Goal: Information Seeking & Learning: Learn about a topic

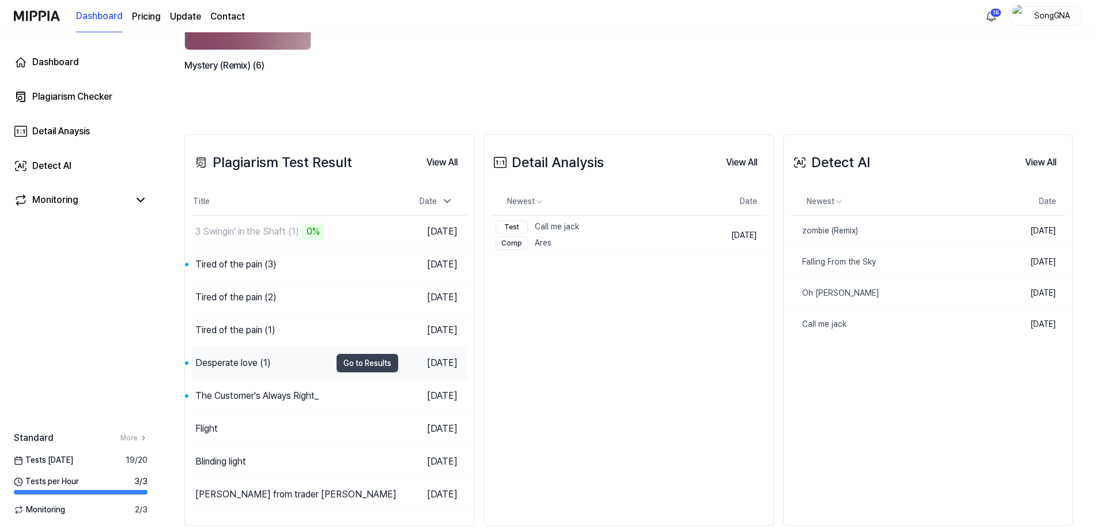
scroll to position [215, 0]
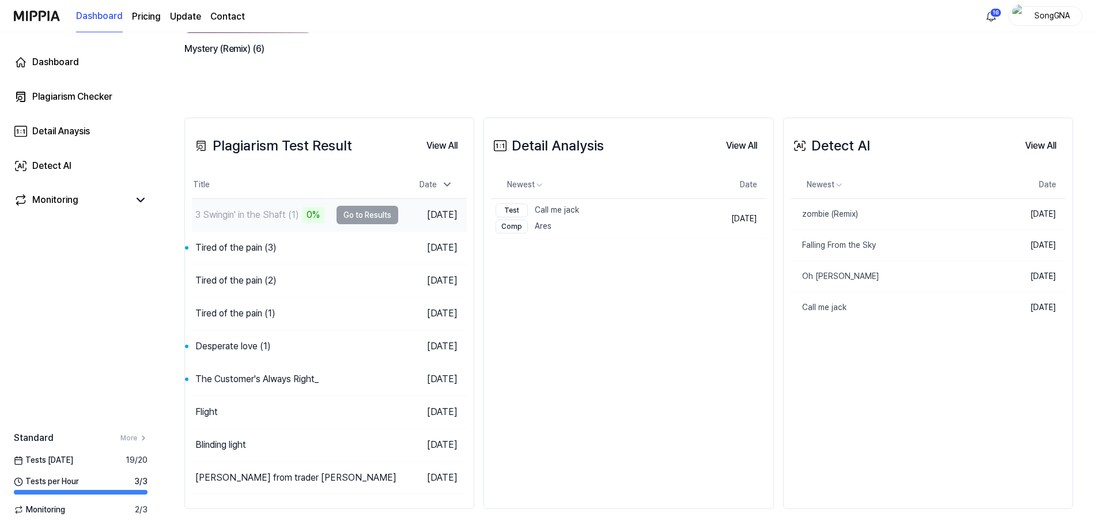
click at [273, 216] on div "3 Swingin' in the Shaft (1)" at bounding box center [247, 215] width 104 height 14
click at [254, 208] on div "3 Swingin' in the Shaft (1)" at bounding box center [247, 215] width 104 height 14
click at [440, 98] on div "Plagiarism Test Result View All Plagiarism Test Result Title Date 3 Swingin' in…" at bounding box center [628, 313] width 888 height 438
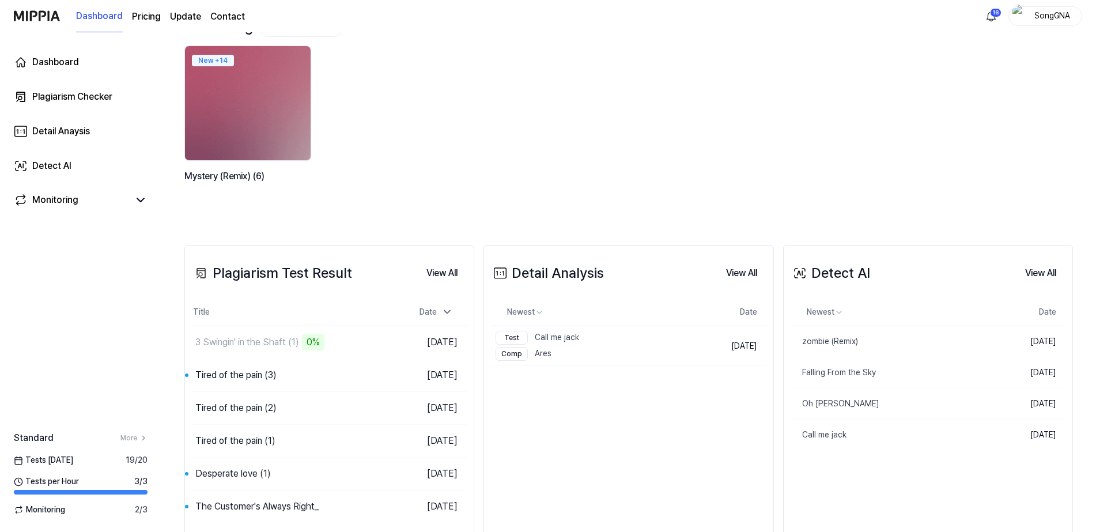
scroll to position [0, 0]
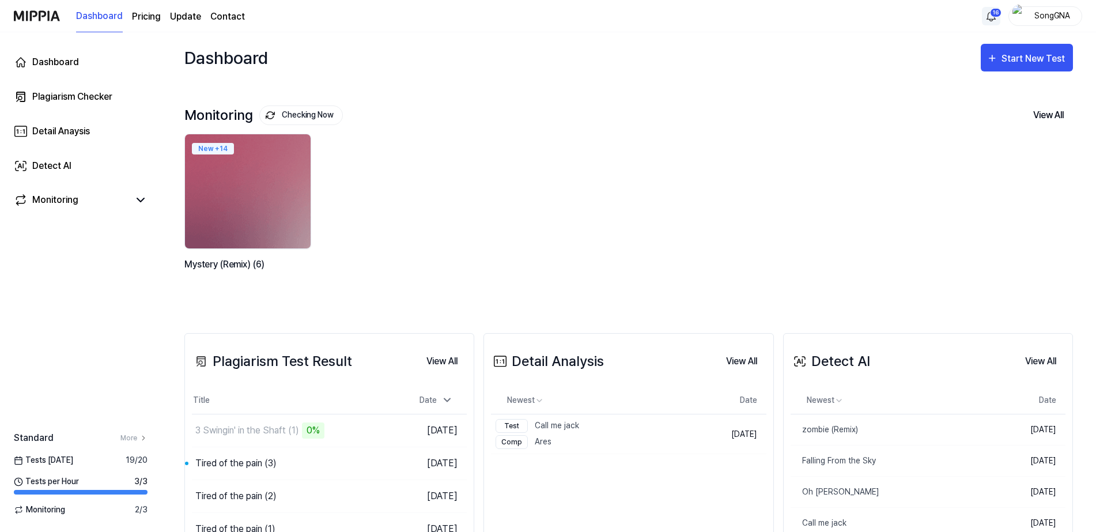
click at [995, 14] on html "Dashboard Pricing Update Contact 16 SongGNA Dashboard Plagiarism Checker Detail…" at bounding box center [548, 266] width 1096 height 532
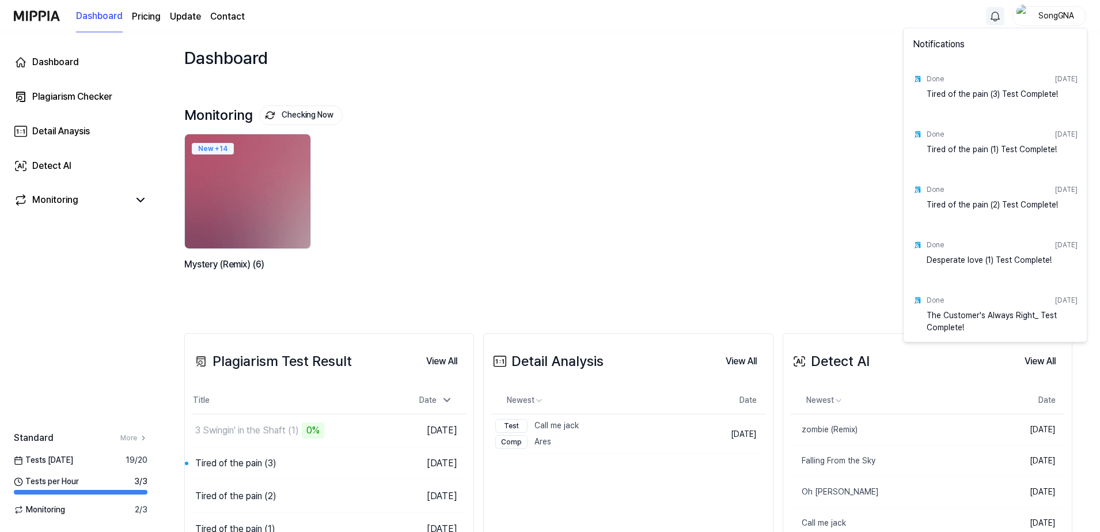
click at [686, 149] on html "Dashboard Pricing Update Contact SongGNA Dashboard Plagiarism Checker Detail An…" at bounding box center [550, 266] width 1100 height 532
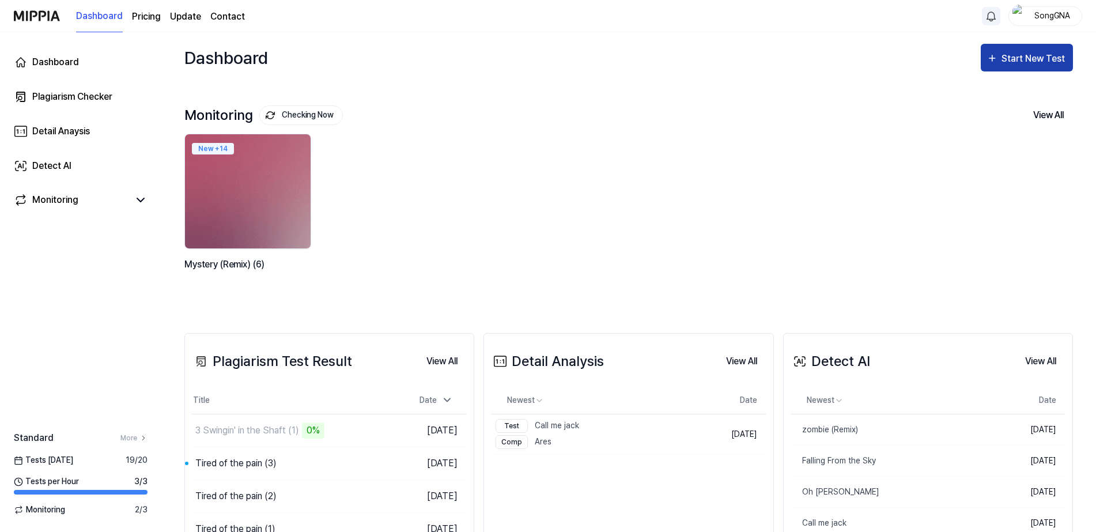
click at [1010, 59] on div "Start New Test" at bounding box center [1034, 58] width 66 height 15
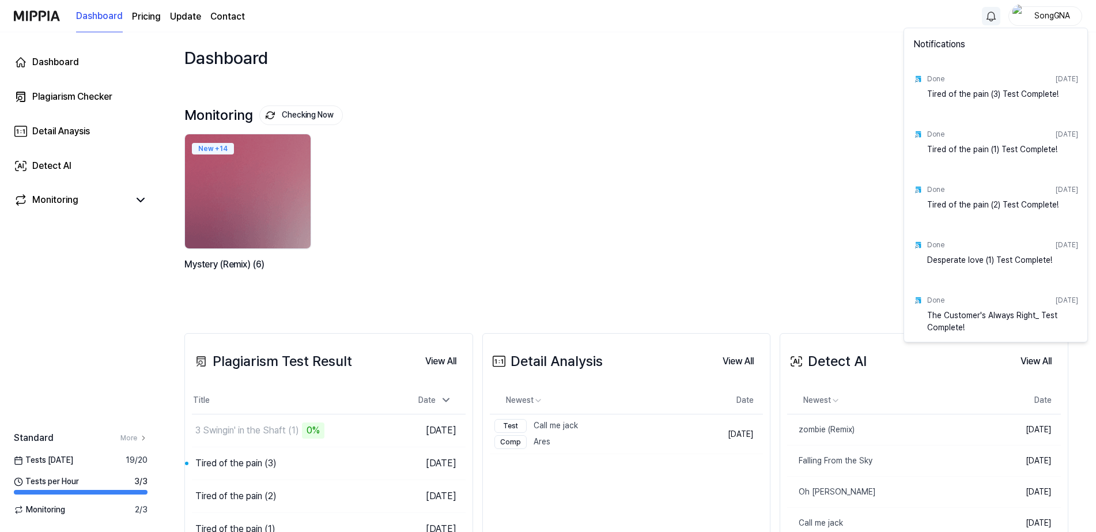
click at [986, 18] on html "Dashboard Pricing Update Contact SongGNA Dashboard Plagiarism Checker Detail An…" at bounding box center [548, 266] width 1096 height 532
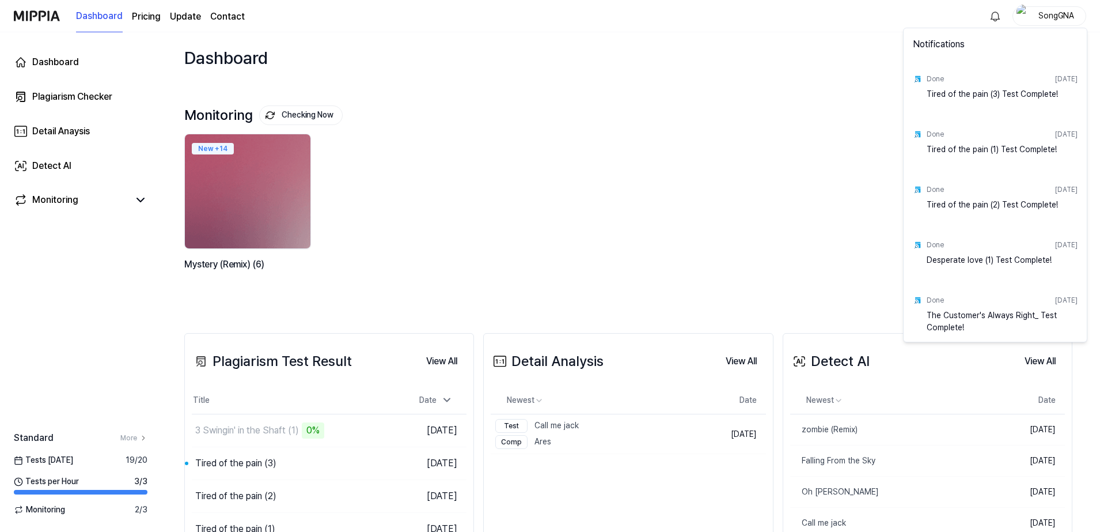
click at [950, 318] on div "The Customer's Always Right_ Test Complete!" at bounding box center [1002, 320] width 151 height 23
click at [923, 301] on div "Done [DATE] The Customer's Always Right_ Test Complete!" at bounding box center [995, 311] width 179 height 55
click at [951, 318] on div "The Customer's Always Right_ Test Complete!" at bounding box center [1002, 320] width 151 height 23
click at [550, 238] on html "Dashboard Pricing Update Contact SongGNA Dashboard Plagiarism Checker Detail An…" at bounding box center [550, 266] width 1100 height 532
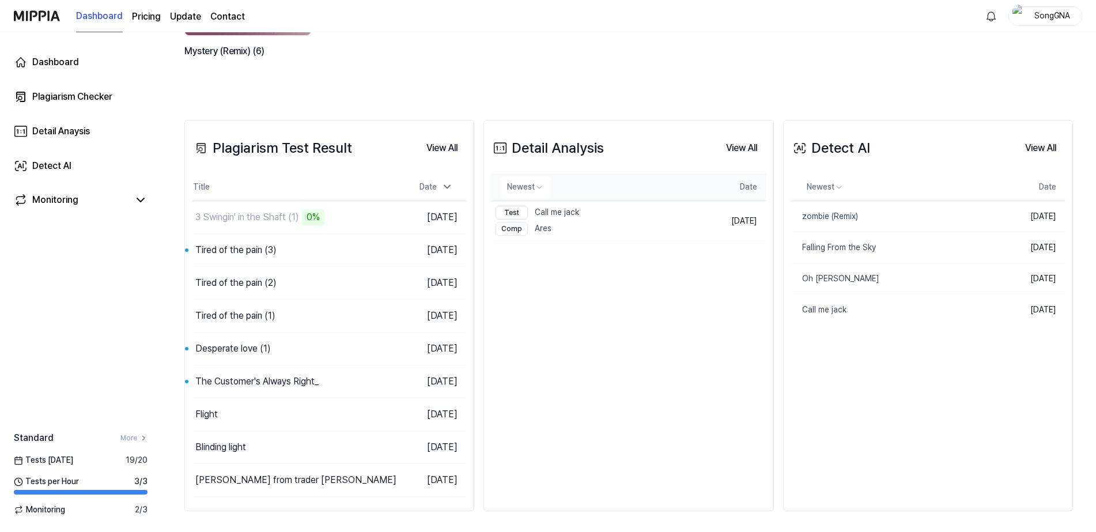
scroll to position [215, 0]
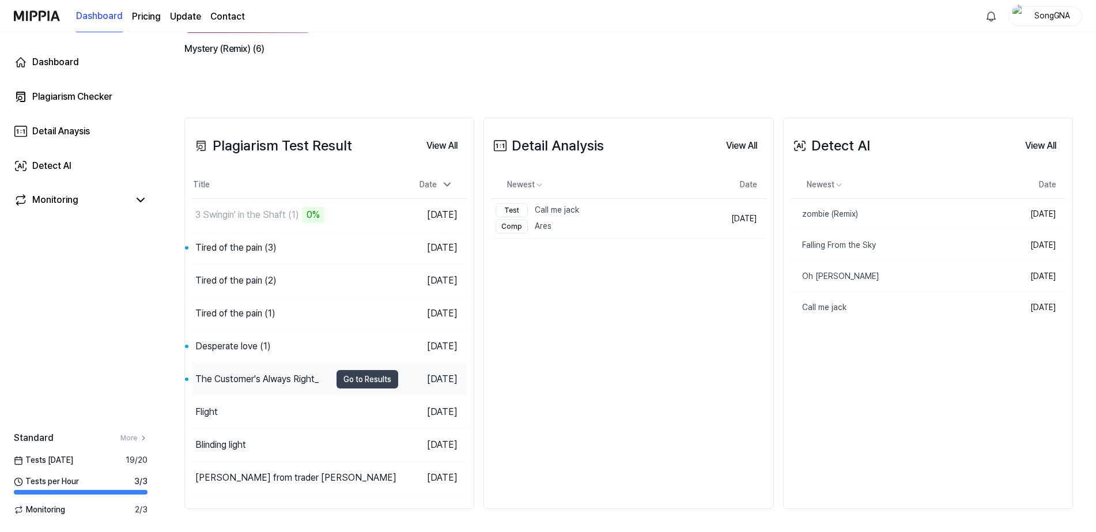
click at [258, 380] on div "The Customer's Always Right_" at bounding box center [256, 379] width 123 height 14
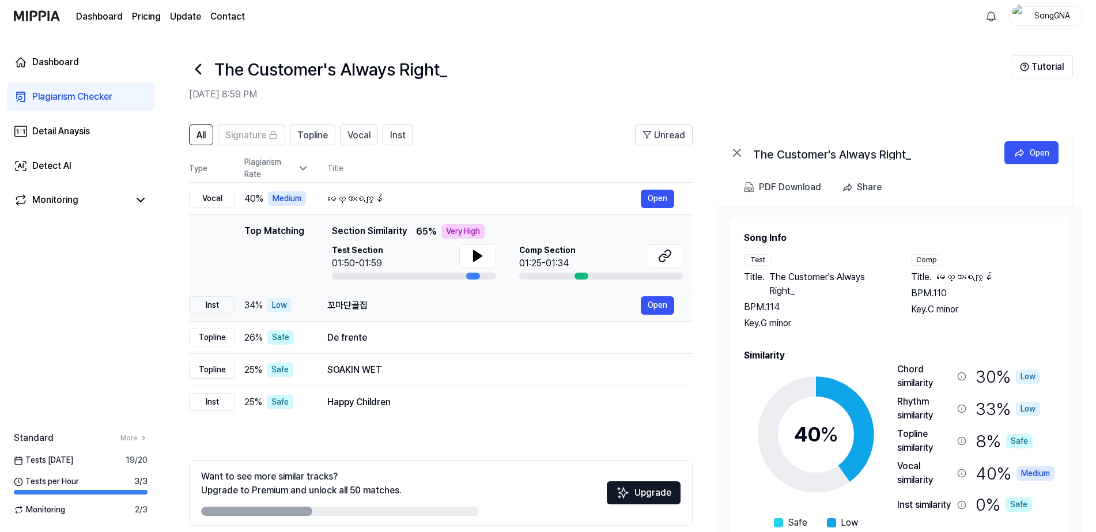
scroll to position [49, 0]
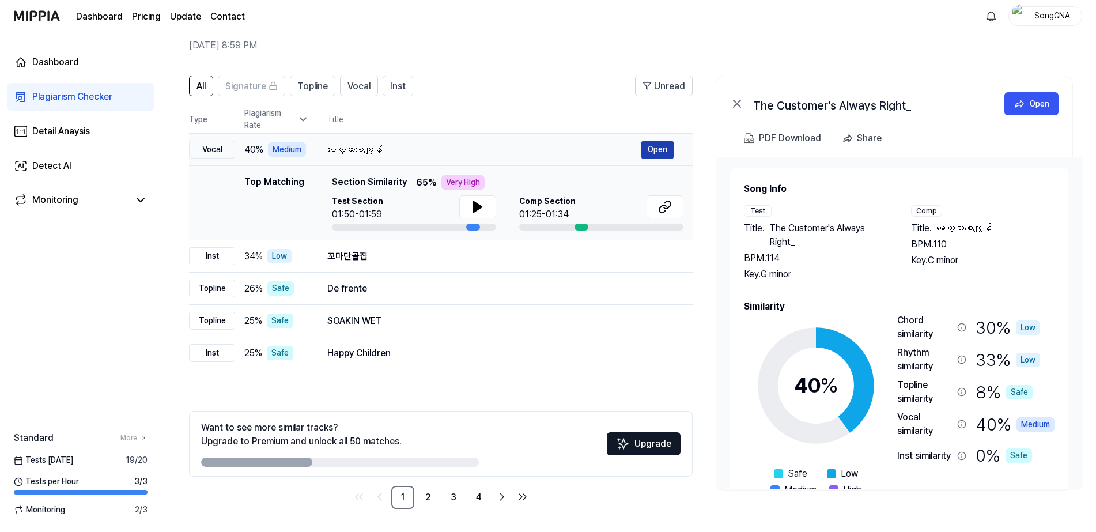
click at [650, 157] on button "Open" at bounding box center [657, 150] width 33 height 18
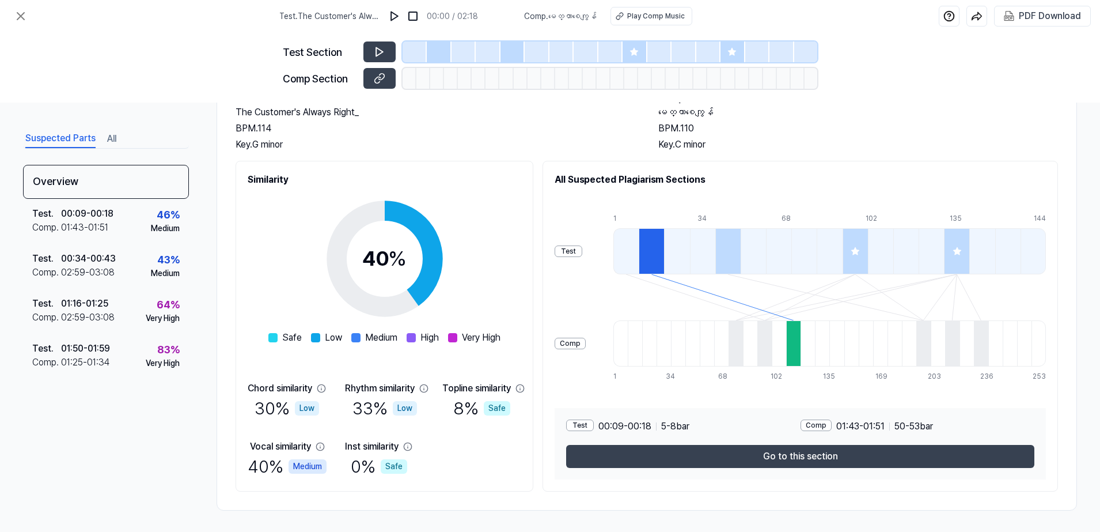
scroll to position [81, 0]
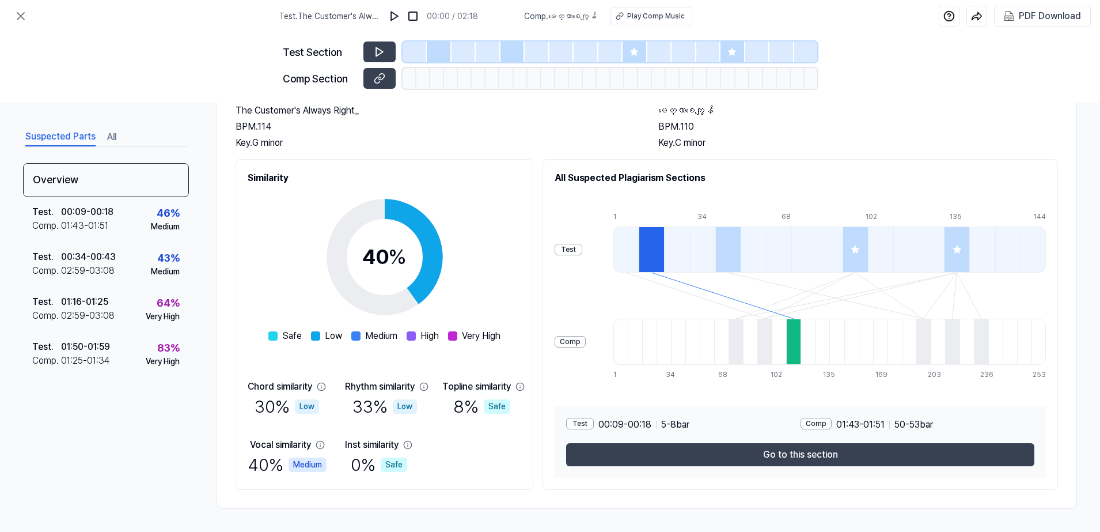
click at [741, 243] on div at bounding box center [727, 249] width 25 height 46
click at [861, 242] on div at bounding box center [855, 249] width 25 height 46
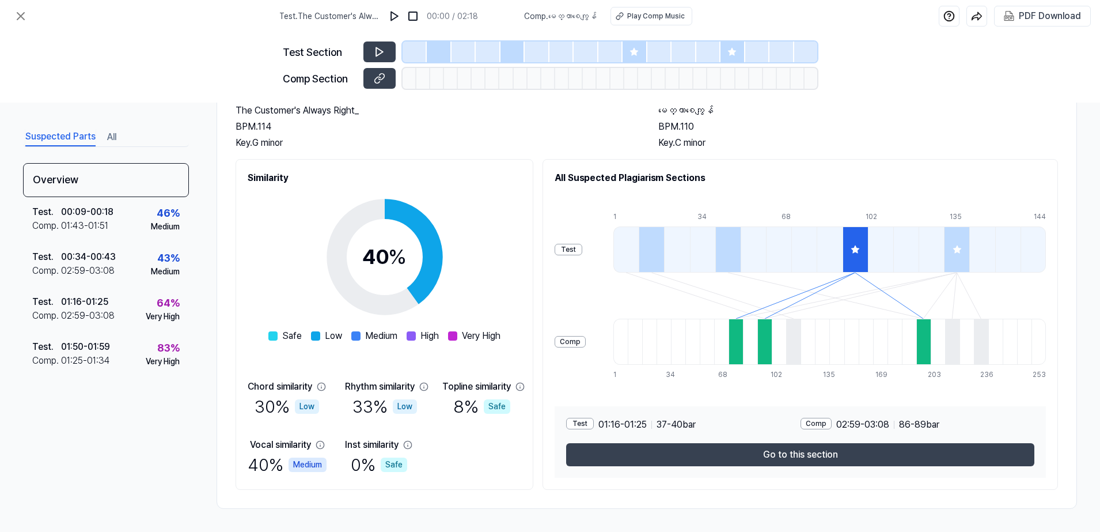
click at [971, 240] on div at bounding box center [982, 249] width 25 height 46
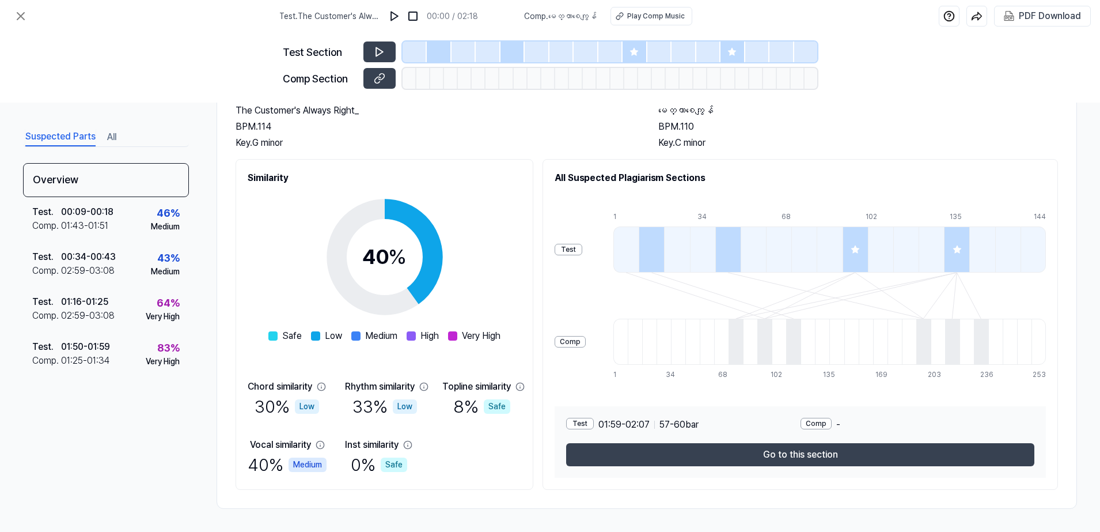
click at [948, 240] on div at bounding box center [956, 249] width 25 height 46
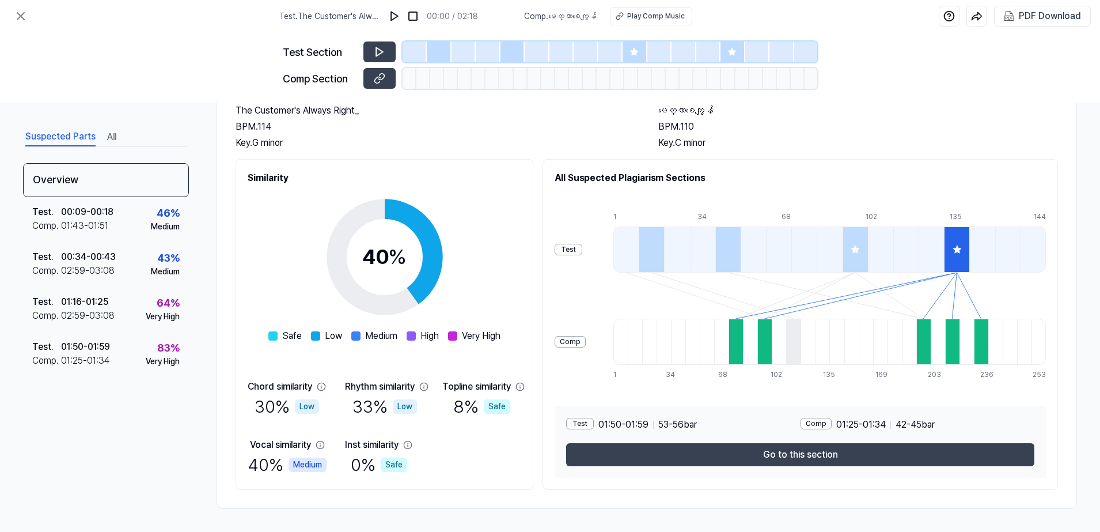
click at [876, 249] on div at bounding box center [880, 249] width 25 height 46
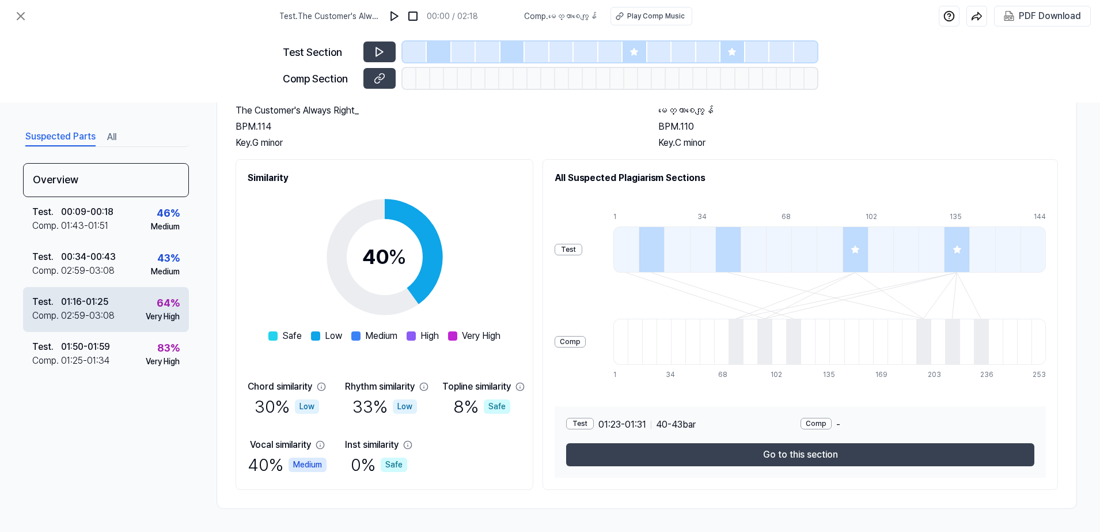
click at [74, 300] on div "01:16 - 01:25" at bounding box center [84, 302] width 47 height 14
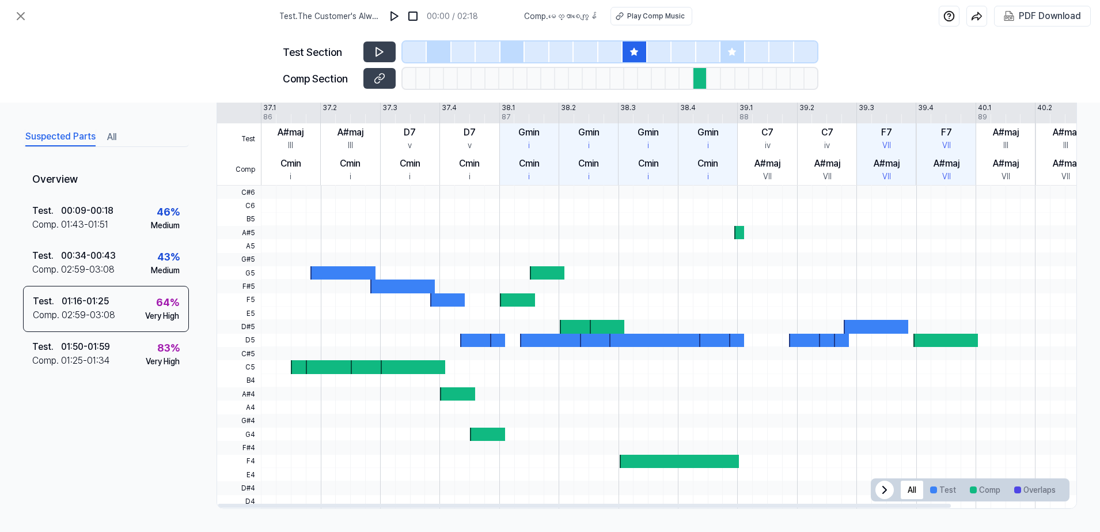
scroll to position [142, 0]
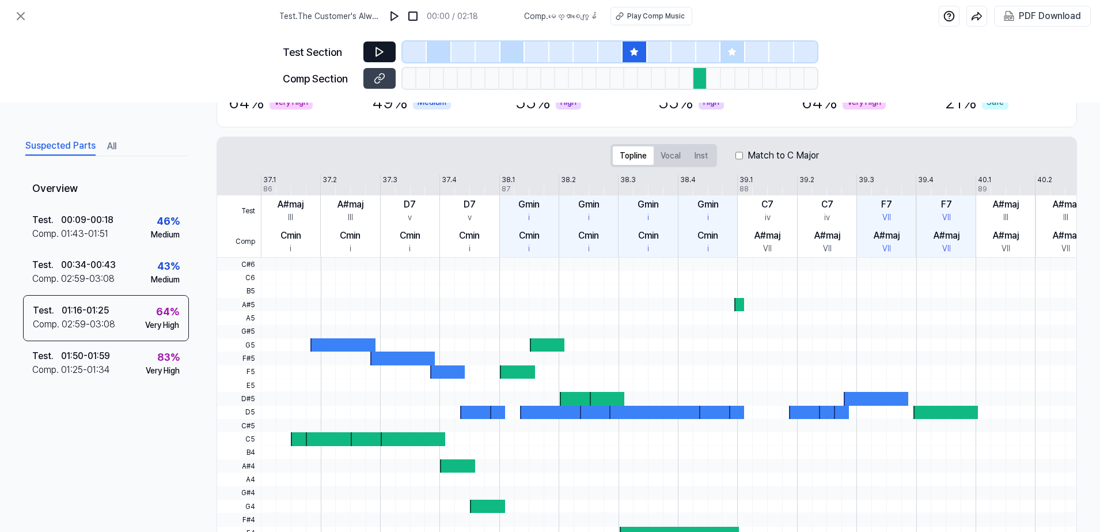
click at [379, 52] on icon at bounding box center [380, 52] width 12 height 12
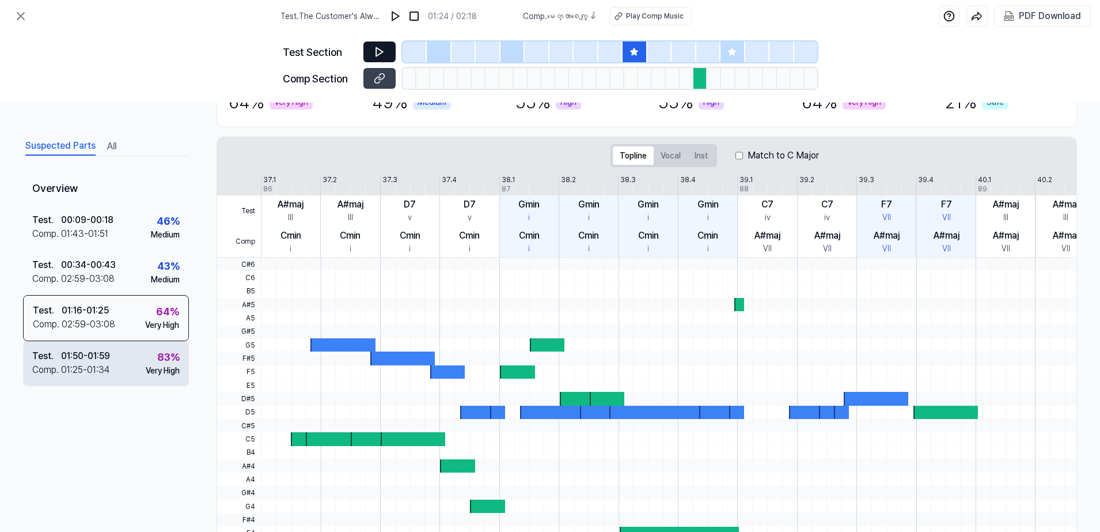
click at [86, 353] on div "01:50 - 01:59" at bounding box center [85, 356] width 49 height 14
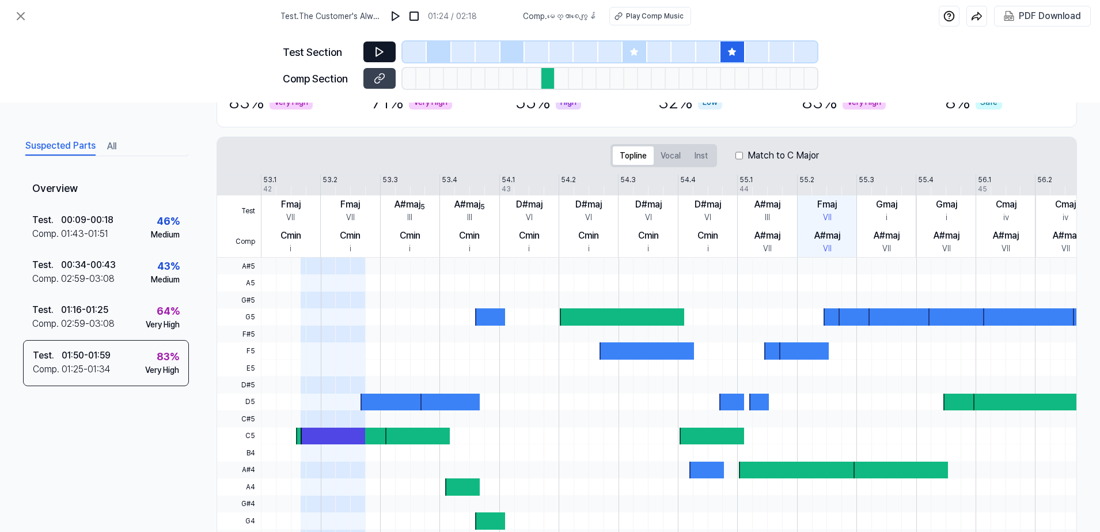
click at [378, 48] on icon at bounding box center [379, 52] width 7 height 9
click at [373, 81] on button at bounding box center [380, 78] width 32 height 21
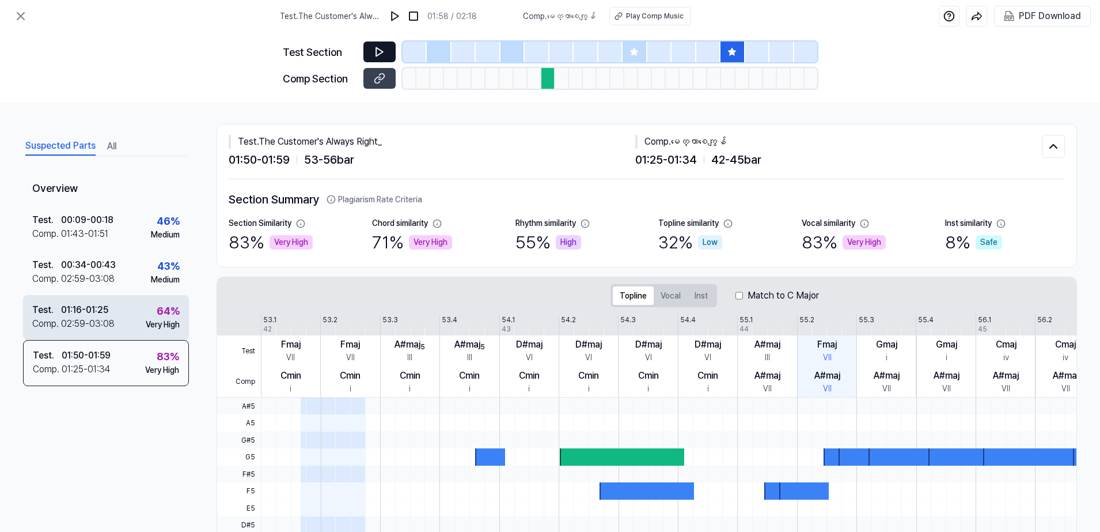
scroll to position [0, 0]
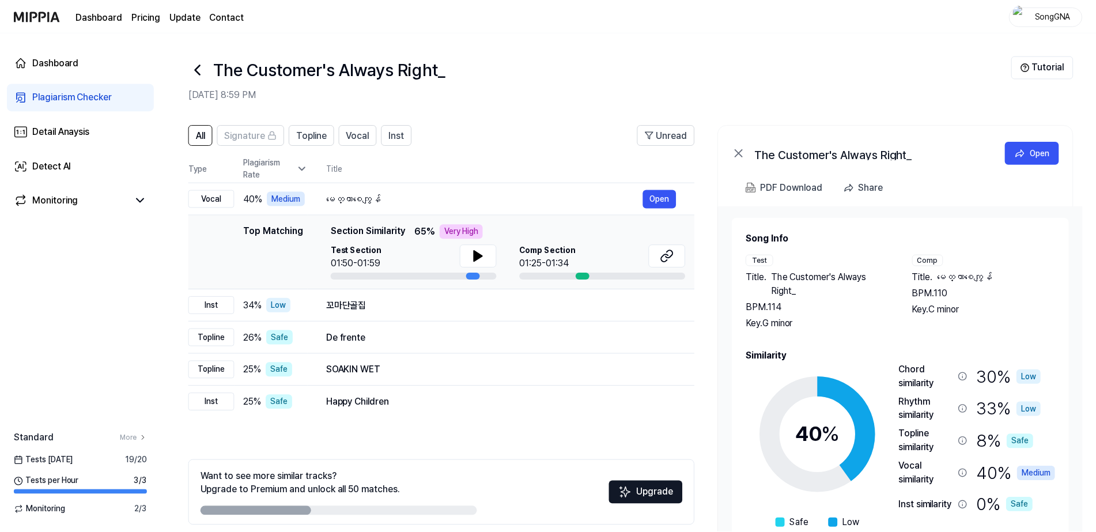
scroll to position [49, 0]
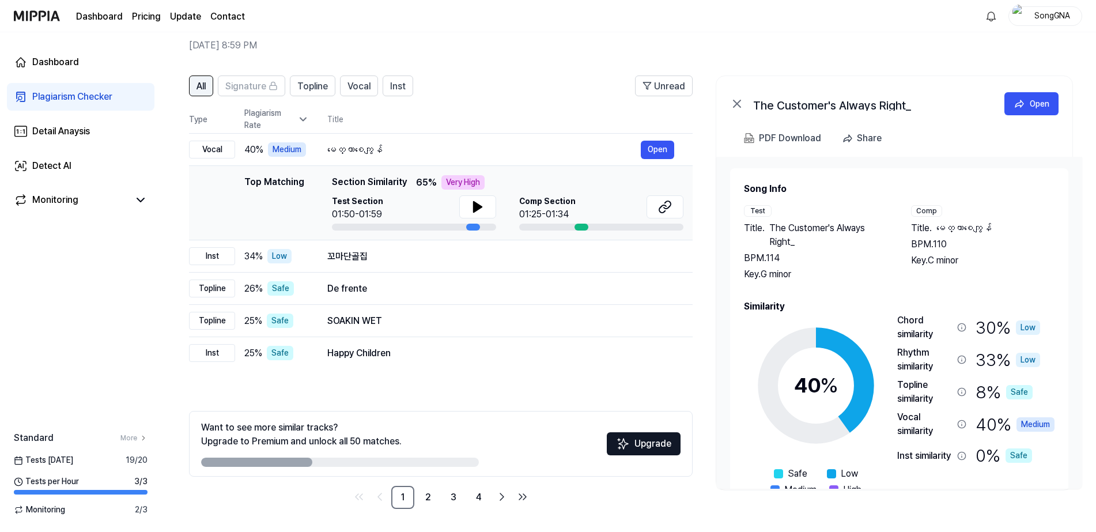
click at [205, 92] on span "All" at bounding box center [200, 86] width 9 height 14
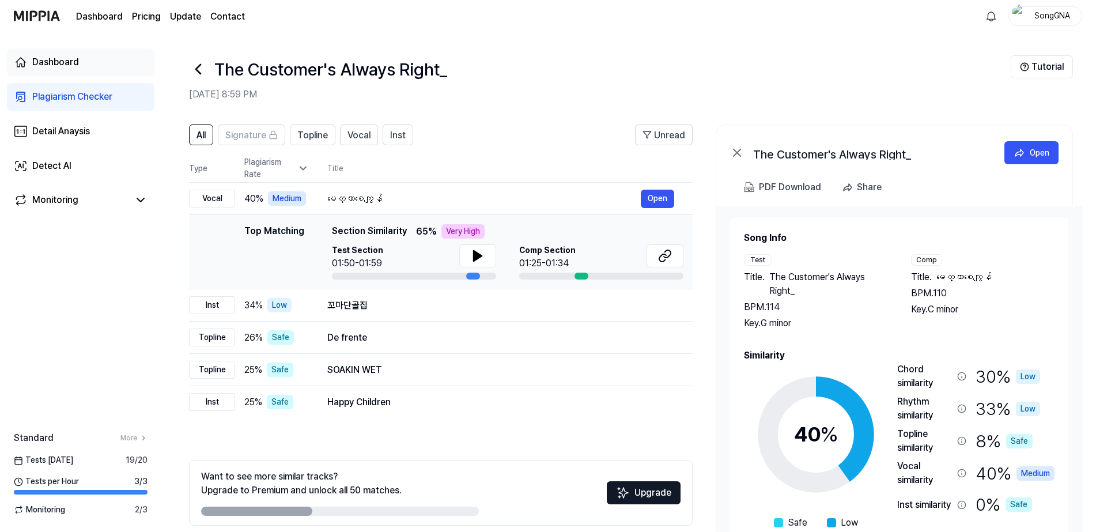
click at [54, 68] on div "Dashboard" at bounding box center [55, 62] width 47 height 14
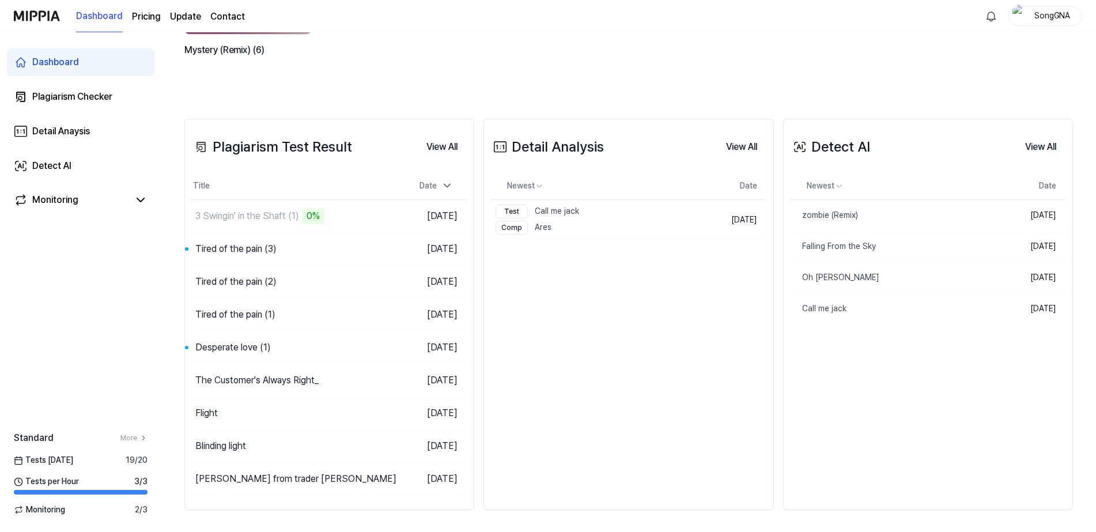
scroll to position [215, 0]
click at [407, 216] on td "[DATE]" at bounding box center [432, 215] width 69 height 33
click at [258, 208] on div "3 Swingin' in the Shaft (1)" at bounding box center [247, 215] width 104 height 14
click at [197, 209] on div "3 Swingin' in the Shaft (1)" at bounding box center [247, 215] width 104 height 14
click at [254, 249] on div "Tired of the pain (3)" at bounding box center [235, 248] width 81 height 14
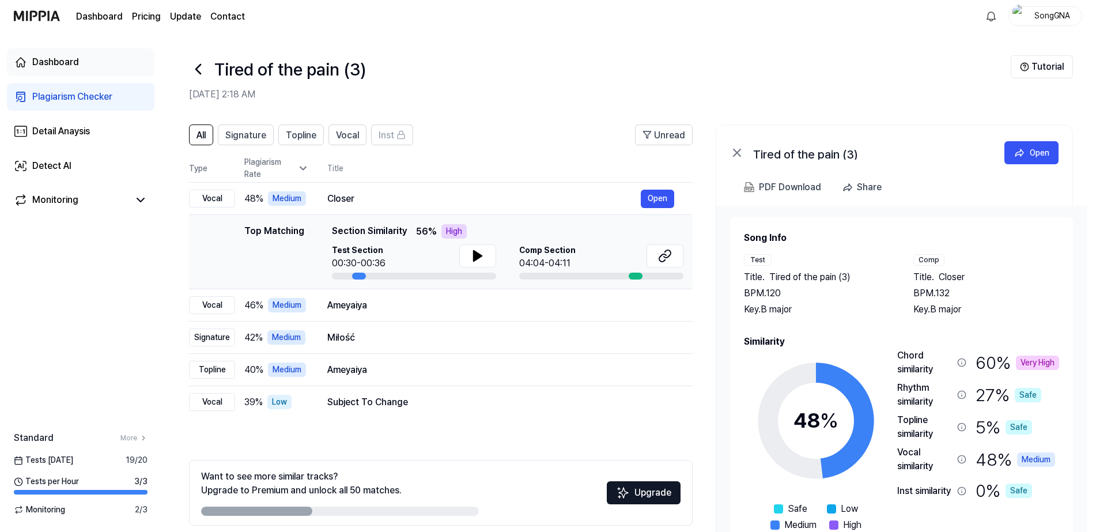
click at [51, 66] on div "Dashboard" at bounding box center [55, 62] width 47 height 14
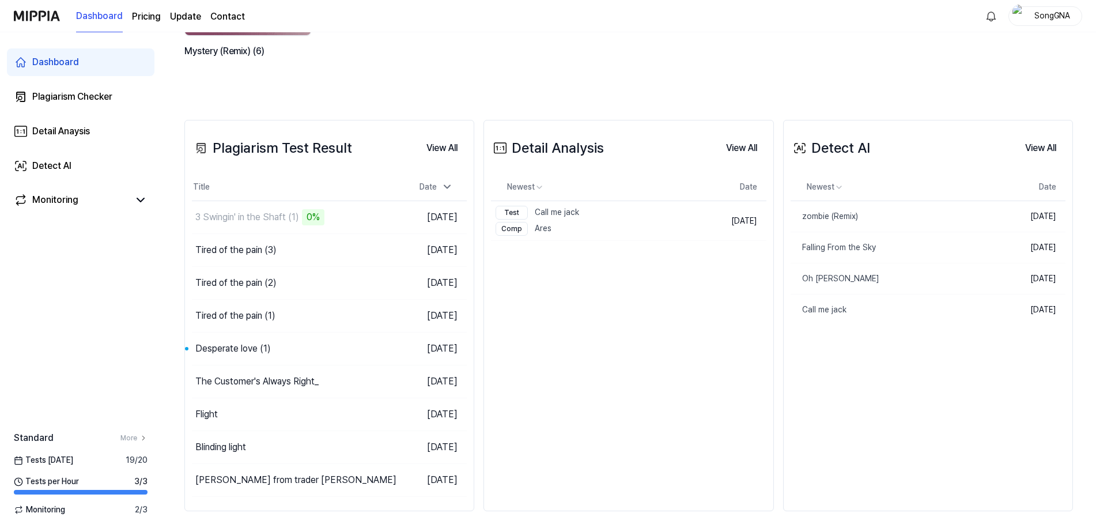
scroll to position [215, 0]
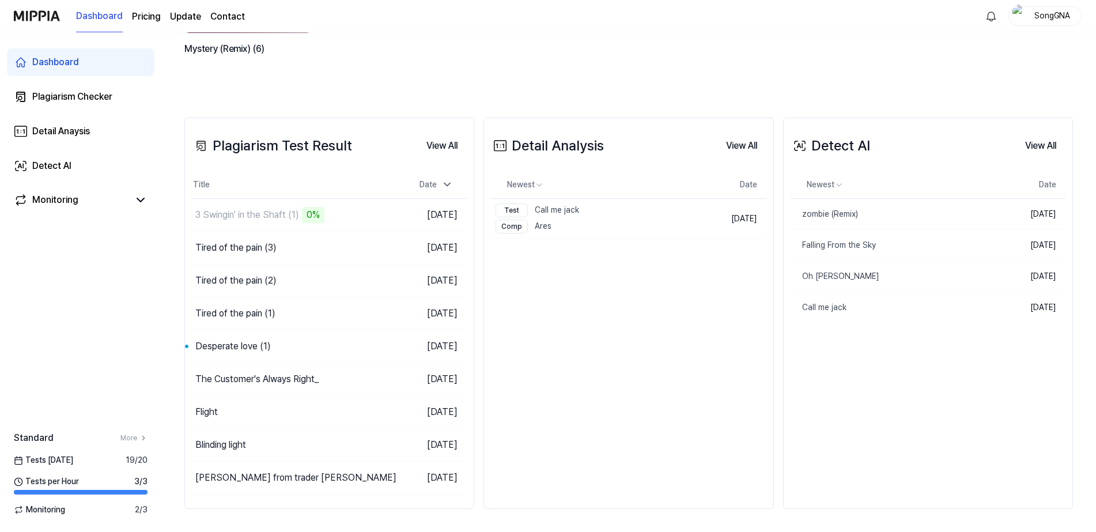
click at [160, 241] on div "Dashboard Plagiarism Checker Detail Anaysis Detect AI Monitoring Standard More …" at bounding box center [80, 281] width 161 height 499
click at [264, 472] on div "[PERSON_NAME] from trader [PERSON_NAME]" at bounding box center [262, 478] width 135 height 28
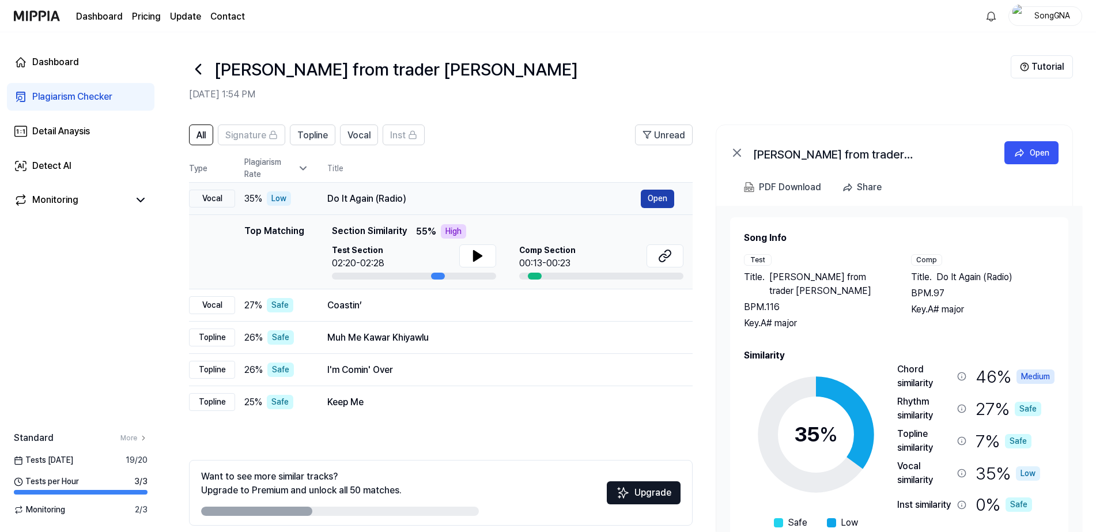
click at [657, 193] on button "Open" at bounding box center [657, 199] width 33 height 18
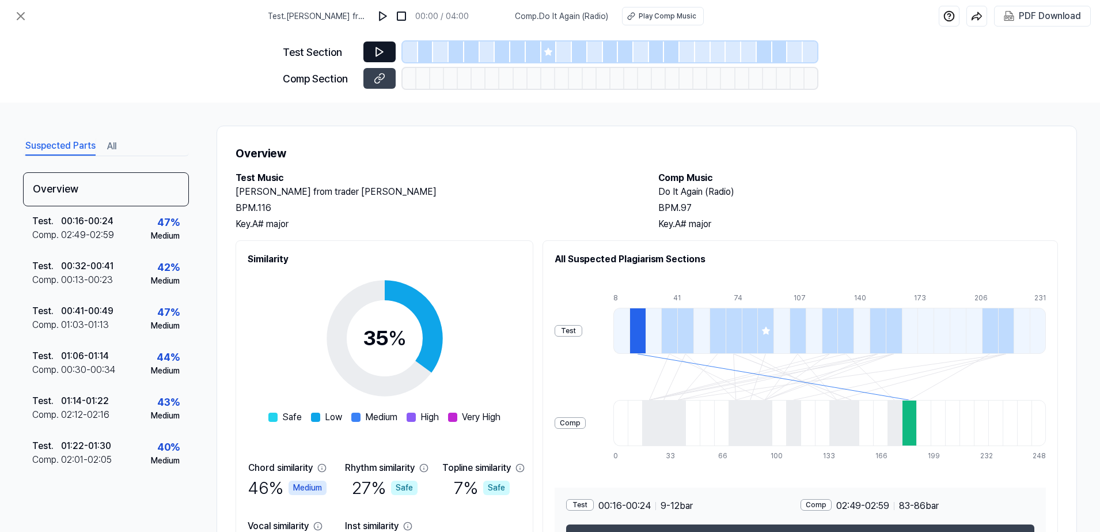
click at [372, 60] on button at bounding box center [380, 51] width 32 height 21
click at [375, 48] on icon at bounding box center [380, 52] width 12 height 12
click at [377, 48] on icon at bounding box center [379, 52] width 7 height 9
click at [384, 17] on img at bounding box center [383, 16] width 12 height 12
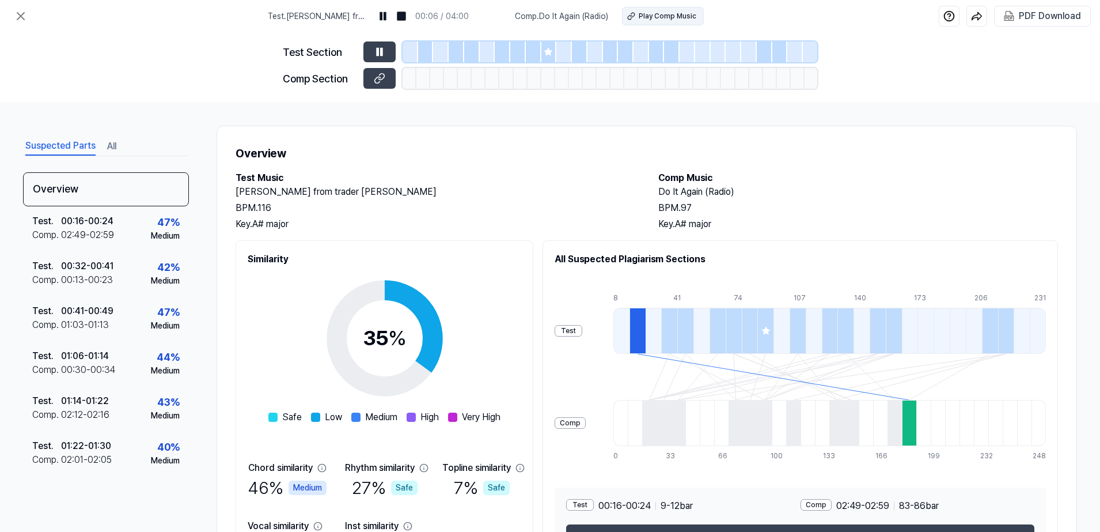
click at [654, 18] on div "Play Comp Music" at bounding box center [668, 16] width 58 height 10
click at [388, 14] on img at bounding box center [384, 16] width 12 height 12
click at [388, 17] on img at bounding box center [384, 16] width 12 height 12
click at [375, 48] on icon at bounding box center [380, 52] width 12 height 12
click at [379, 51] on icon at bounding box center [380, 52] width 12 height 12
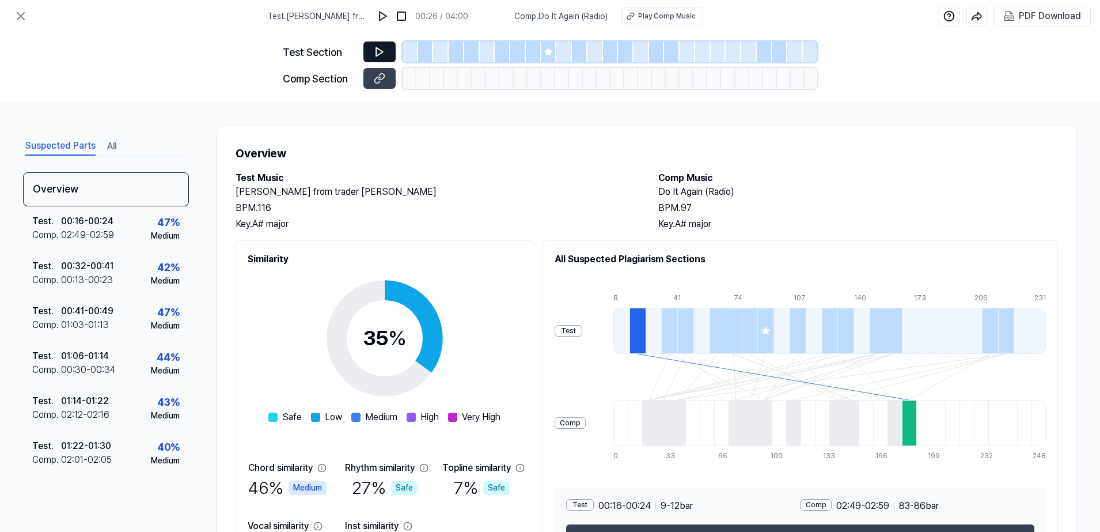
click at [380, 51] on icon at bounding box center [380, 52] width 12 height 12
click at [388, 18] on img at bounding box center [383, 16] width 12 height 12
click at [385, 13] on img at bounding box center [383, 16] width 12 height 12
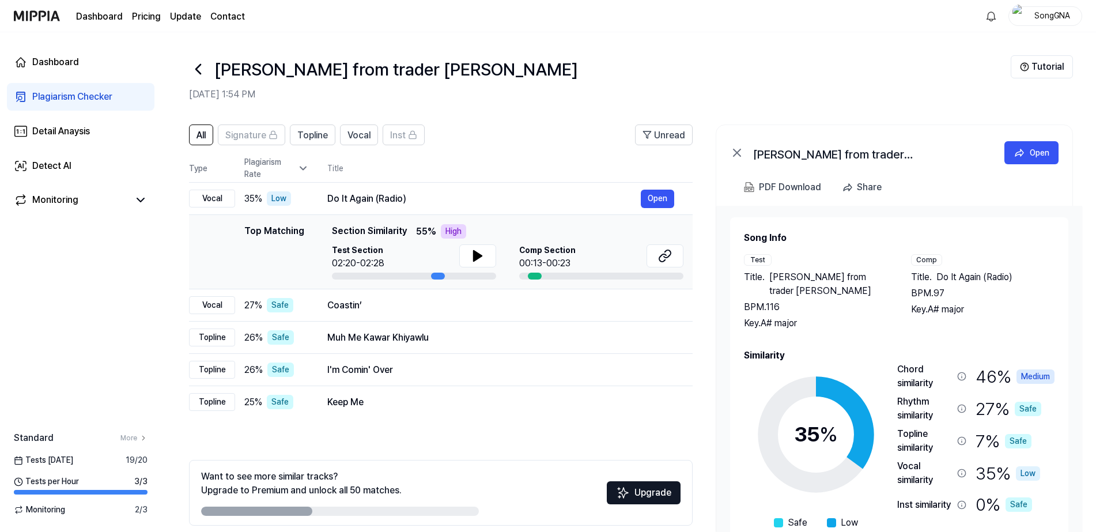
click at [300, 161] on div "Plagiarism Rate" at bounding box center [276, 168] width 65 height 24
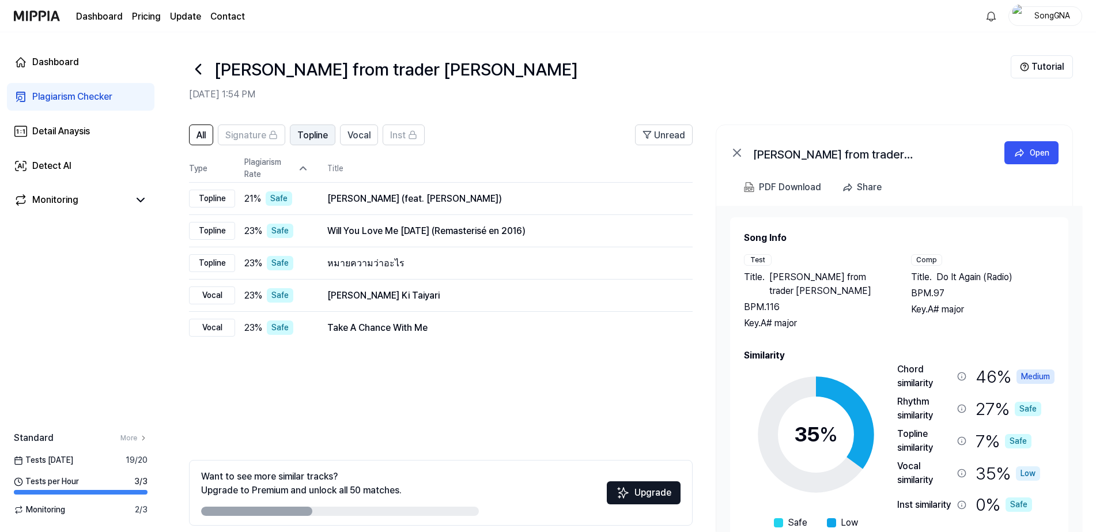
click at [312, 130] on span "Topline" at bounding box center [312, 135] width 31 height 14
click at [361, 134] on span "Vocal" at bounding box center [358, 135] width 23 height 14
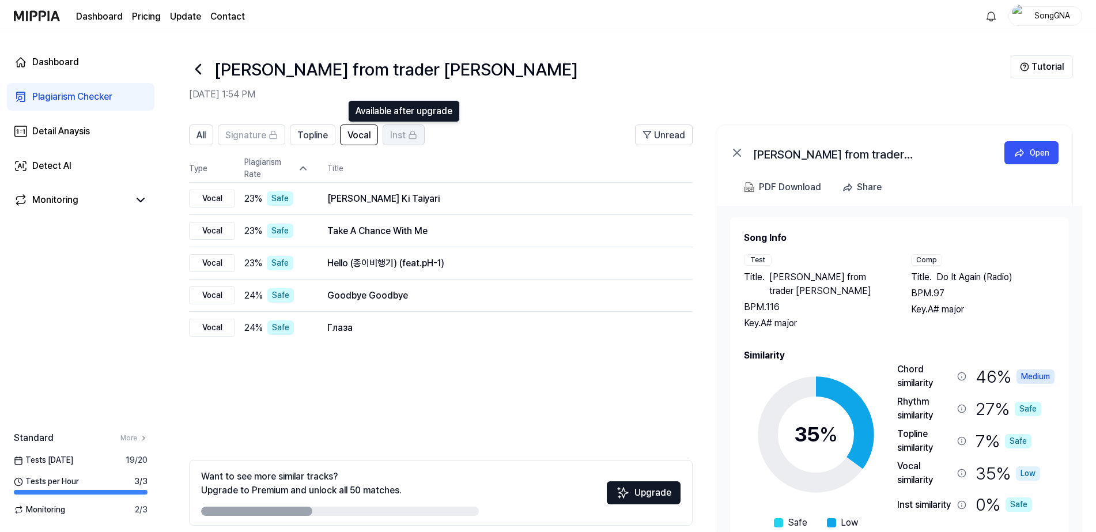
click at [393, 137] on span "Inst" at bounding box center [398, 135] width 16 height 14
click at [323, 134] on span "Topline" at bounding box center [312, 135] width 31 height 14
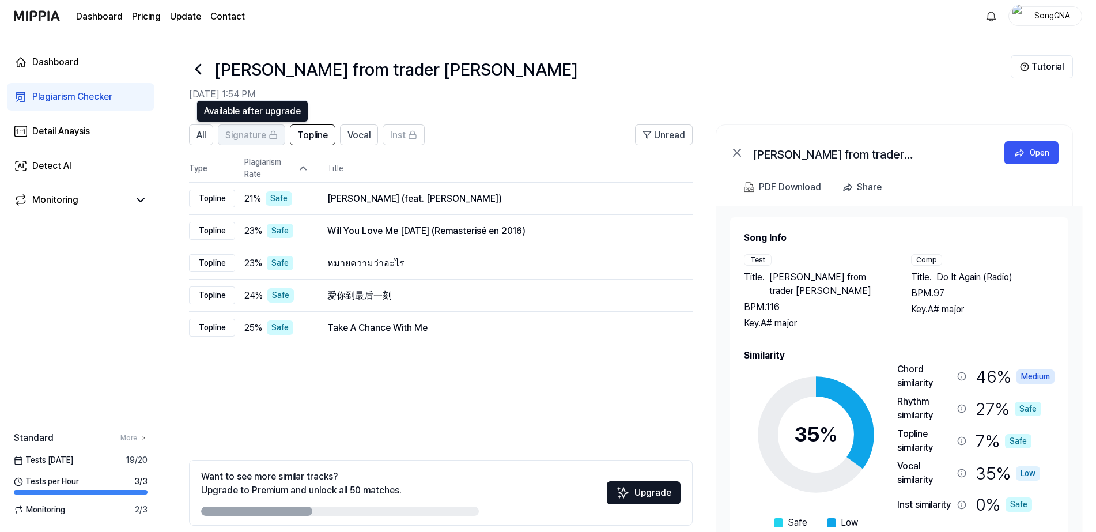
click at [250, 139] on span "Signature" at bounding box center [245, 135] width 41 height 14
click at [203, 137] on span "All" at bounding box center [200, 135] width 9 height 14
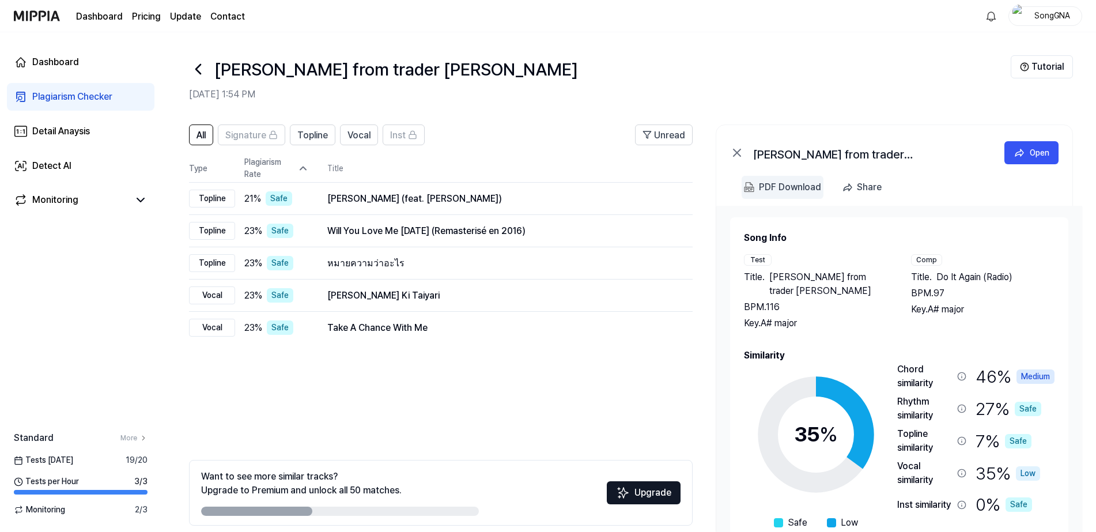
click at [806, 187] on div "PDF Download" at bounding box center [790, 187] width 62 height 15
click at [197, 70] on icon at bounding box center [198, 69] width 5 height 9
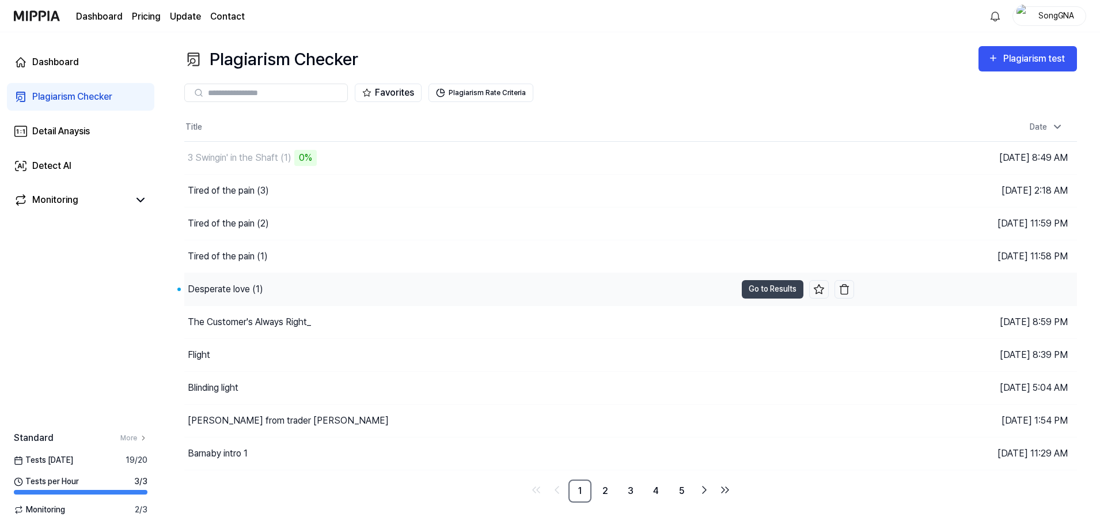
click at [215, 287] on div "Desperate love (1)" at bounding box center [225, 289] width 75 height 14
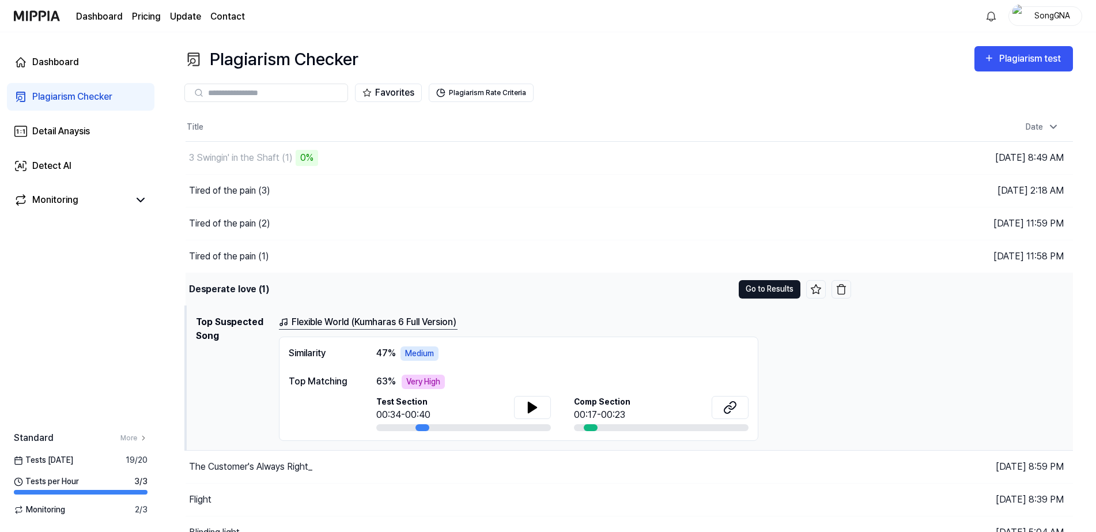
click at [756, 283] on button "Go to Results" at bounding box center [770, 289] width 62 height 18
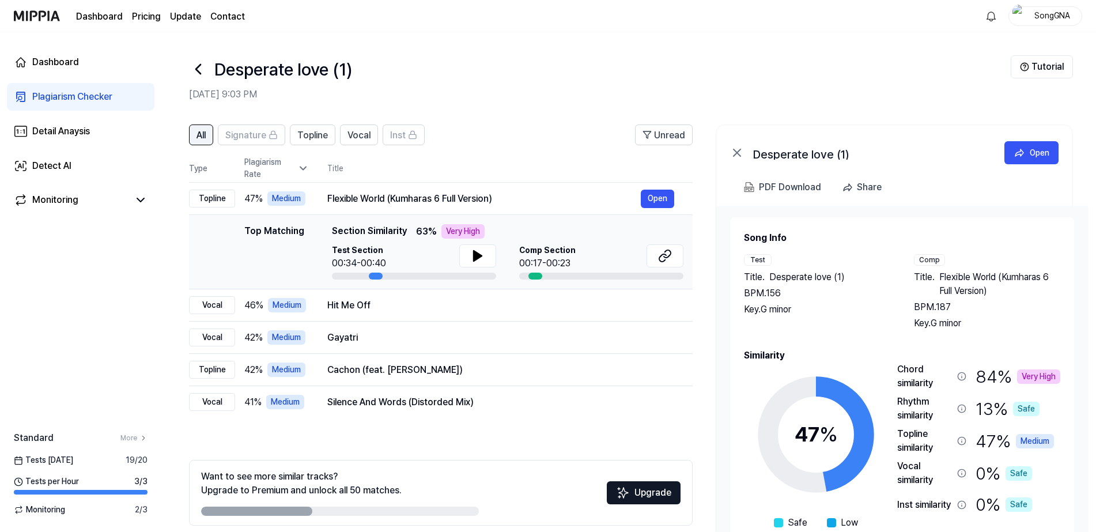
click at [206, 130] on span "All" at bounding box center [200, 135] width 9 height 14
click at [234, 133] on span "Signature" at bounding box center [245, 135] width 41 height 14
click at [303, 132] on span "Topline" at bounding box center [312, 135] width 31 height 14
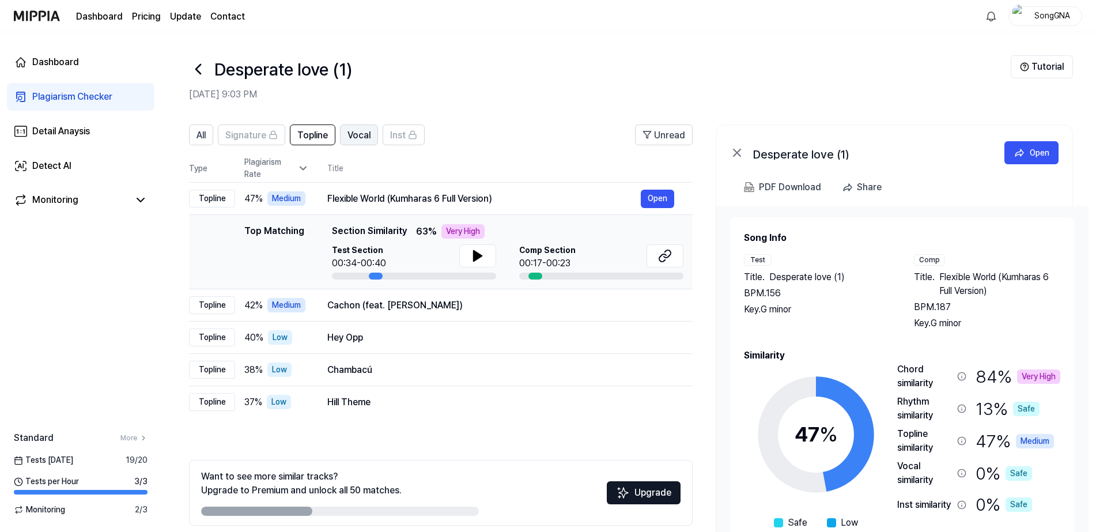
click at [350, 130] on span "Vocal" at bounding box center [358, 135] width 23 height 14
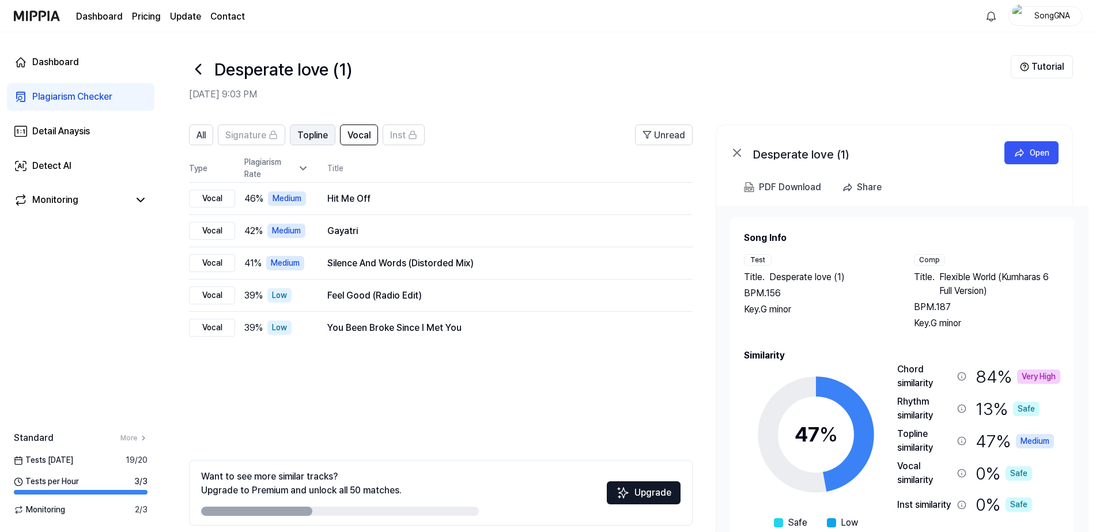
click at [322, 133] on span "Topline" at bounding box center [312, 135] width 31 height 14
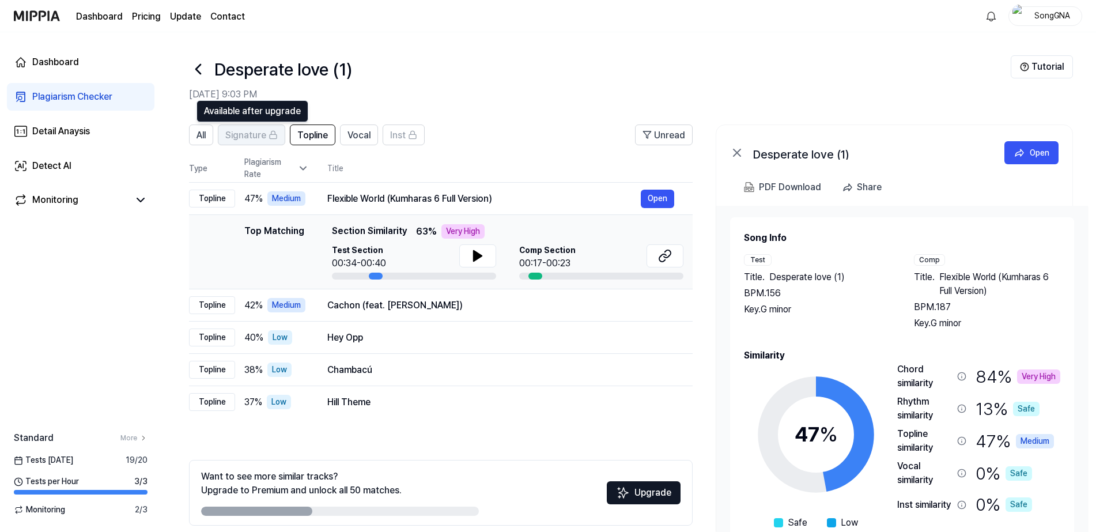
click at [277, 128] on div "Signature" at bounding box center [251, 134] width 52 height 15
click at [205, 139] on span "All" at bounding box center [200, 135] width 9 height 14
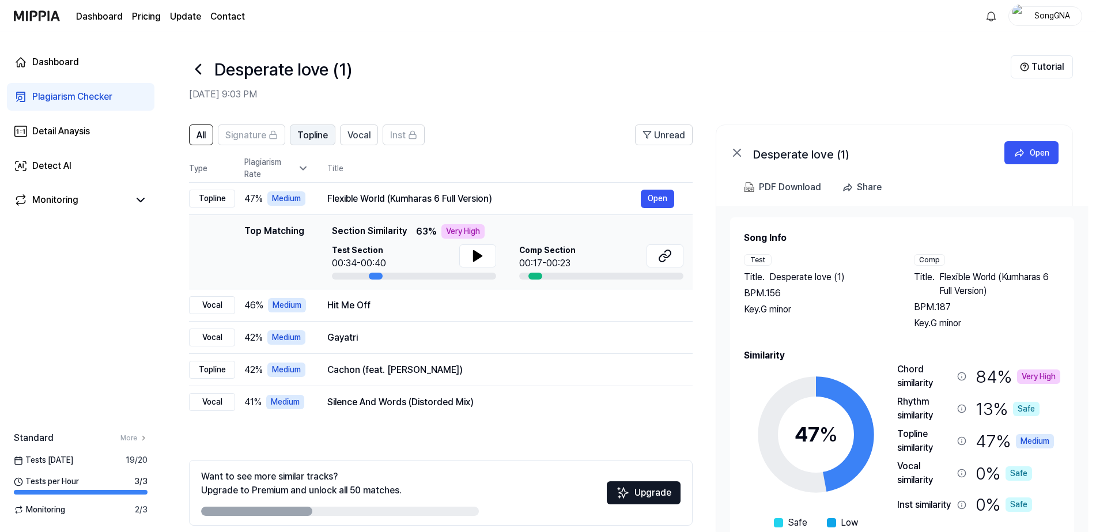
click at [319, 138] on span "Topline" at bounding box center [312, 135] width 31 height 14
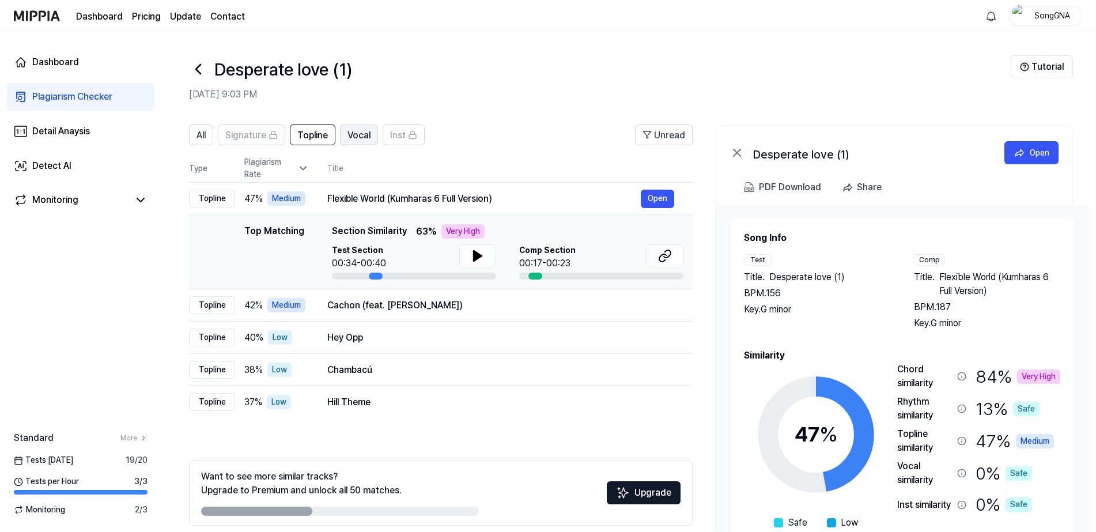
click at [353, 133] on span "Vocal" at bounding box center [358, 135] width 23 height 14
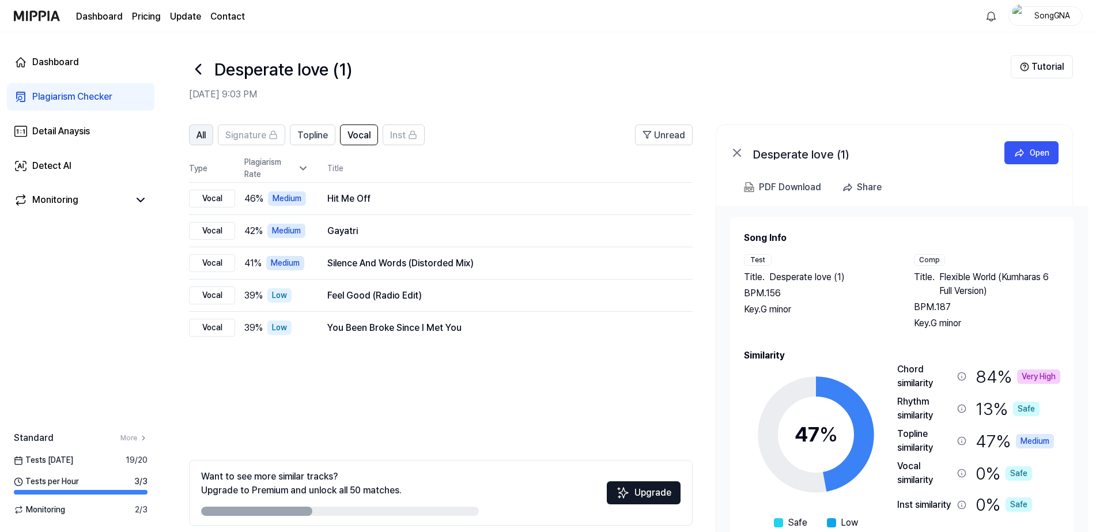
click at [195, 138] on button "All" at bounding box center [201, 134] width 24 height 21
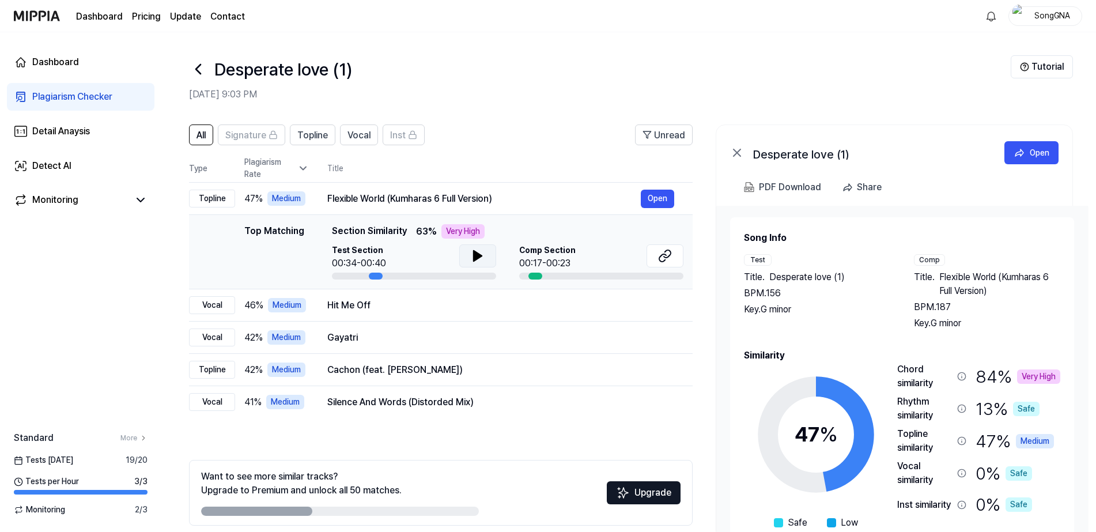
click at [474, 251] on icon at bounding box center [478, 256] width 8 height 10
click at [477, 256] on icon at bounding box center [478, 256] width 14 height 14
click at [477, 256] on icon at bounding box center [478, 256] width 8 height 10
click at [479, 255] on icon at bounding box center [480, 255] width 2 height 9
click at [478, 252] on icon at bounding box center [478, 256] width 14 height 14
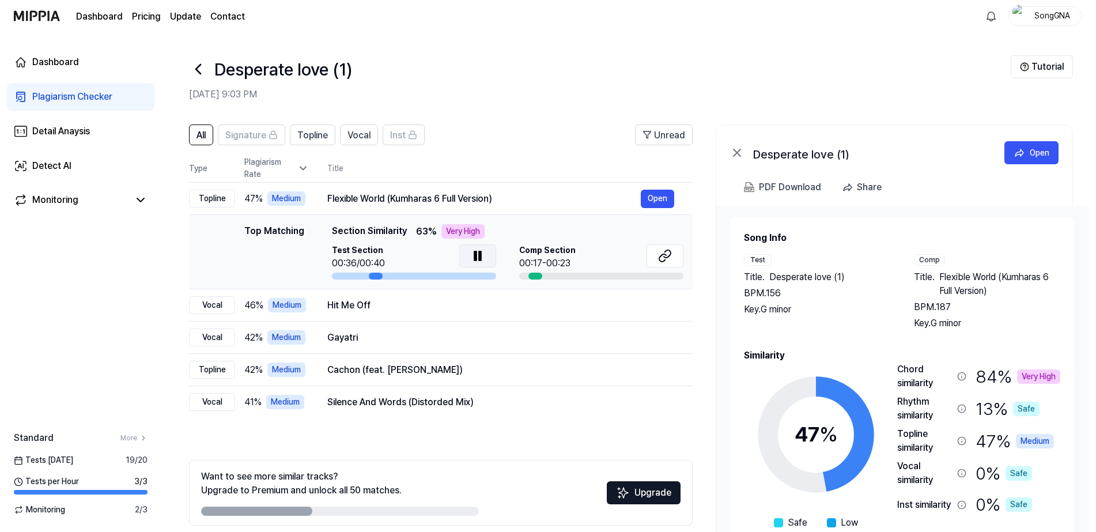
click at [479, 252] on icon at bounding box center [480, 255] width 2 height 9
click at [643, 202] on button "Open" at bounding box center [657, 199] width 33 height 18
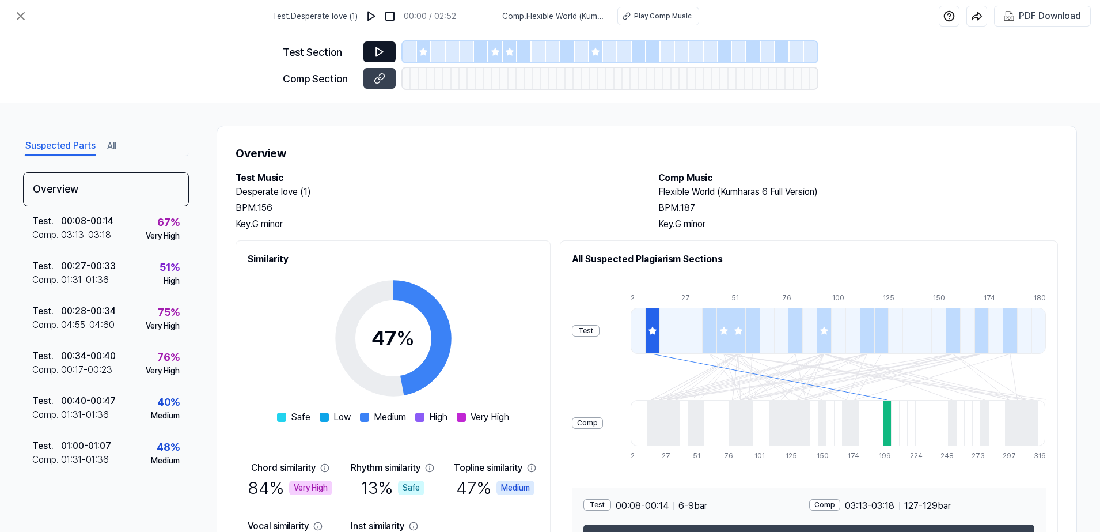
click at [383, 54] on icon at bounding box center [380, 52] width 12 height 12
click at [375, 12] on img at bounding box center [372, 16] width 12 height 12
click at [393, 18] on img at bounding box center [390, 16] width 12 height 12
click at [403, 18] on div "Test . Desperate love (1) 00:00 / 02:52" at bounding box center [364, 16] width 184 height 18
click at [404, 18] on div "Test . Desperate love (1) 00:00 / 02:52" at bounding box center [364, 16] width 184 height 18
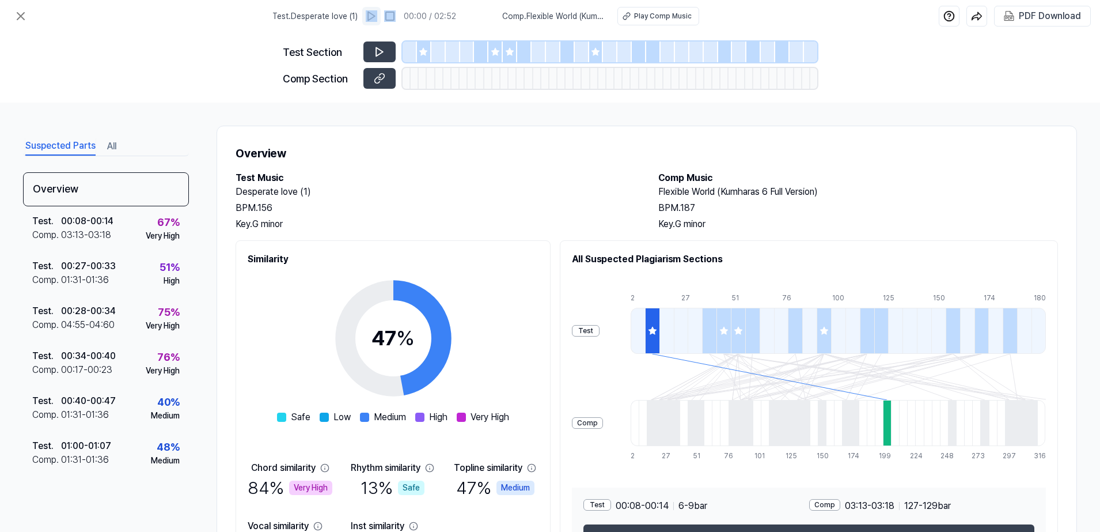
drag, startPoint x: 404, startPoint y: 18, endPoint x: 376, endPoint y: 14, distance: 27.9
click at [376, 14] on img at bounding box center [372, 16] width 12 height 12
click at [377, 52] on icon at bounding box center [380, 52] width 12 height 12
click at [381, 141] on div "Overview Test Music Desperate love (1) BPM. 156 Key. G minor Comp Music Flexibl…" at bounding box center [647, 358] width 861 height 464
click at [384, 81] on icon at bounding box center [380, 79] width 12 height 12
